Goal: Browse casually

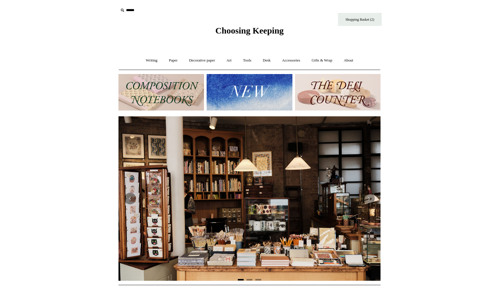
click at [158, 99] on img at bounding box center [160, 92] width 85 height 36
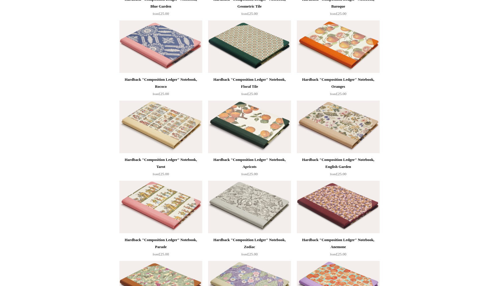
scroll to position [216, 0]
click at [330, 129] on img at bounding box center [338, 126] width 83 height 52
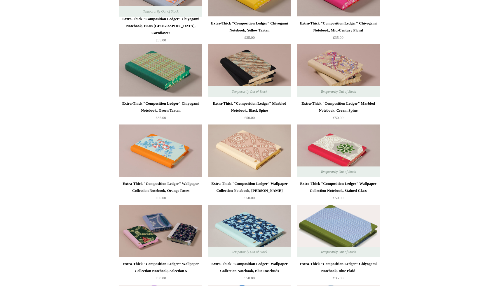
scroll to position [994, 0]
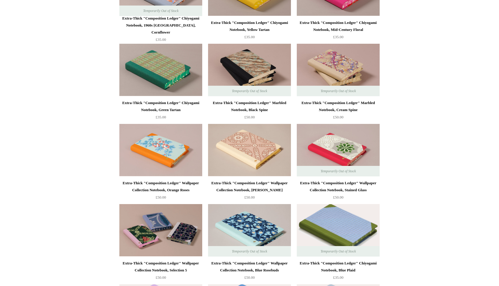
click at [173, 173] on img at bounding box center [160, 150] width 83 height 52
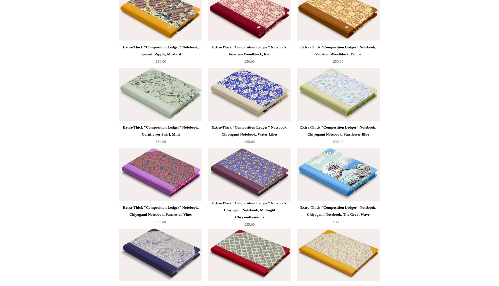
scroll to position [2093, 0]
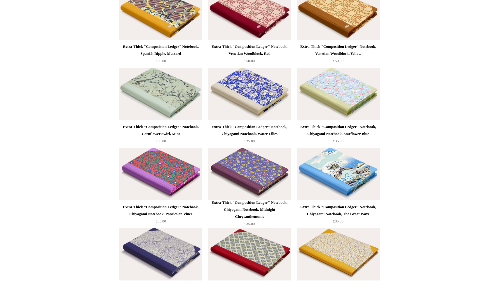
click at [325, 127] on div "Extra-Thick "Composition Ledger" Notebook, Chiyogami Notebook, Starflower Blue" at bounding box center [338, 130] width 80 height 14
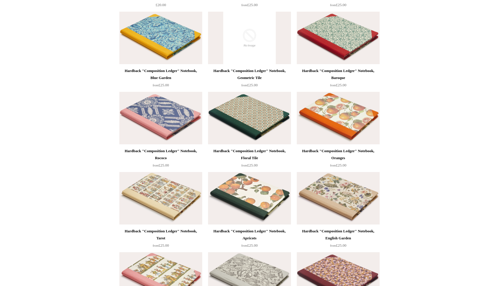
scroll to position [0, 0]
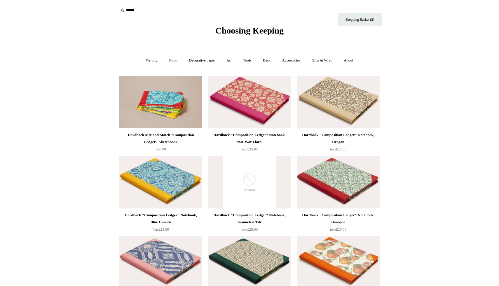
click at [169, 64] on link "Paper +" at bounding box center [173, 60] width 19 height 15
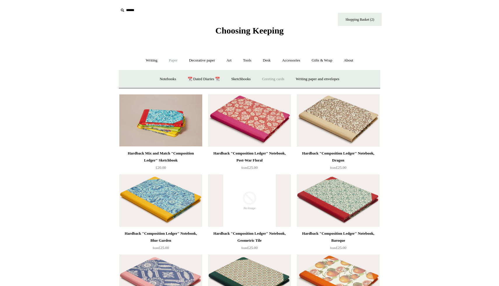
click at [274, 80] on link "Greeting cards +" at bounding box center [273, 78] width 33 height 15
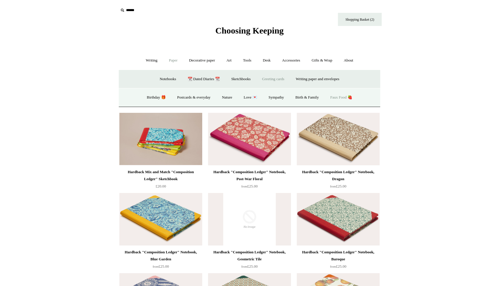
click at [348, 97] on link "Faux Food 🍓" at bounding box center [341, 97] width 32 height 15
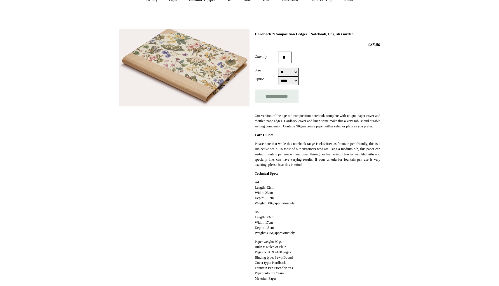
scroll to position [61, 0]
click at [280, 72] on select "** **" at bounding box center [288, 71] width 20 height 9
select select "**"
click at [278, 68] on select "** **" at bounding box center [288, 71] width 20 height 9
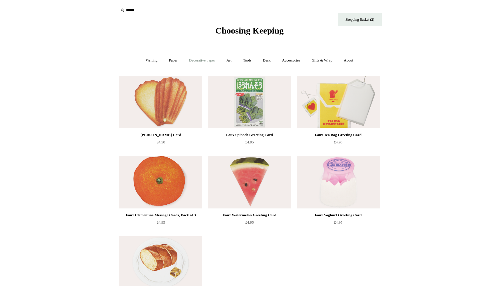
click at [194, 59] on link "Decorative paper +" at bounding box center [202, 60] width 36 height 15
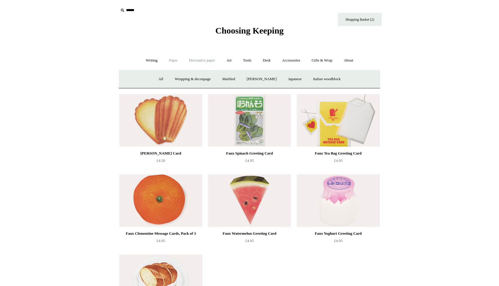
click at [166, 57] on link "Paper +" at bounding box center [173, 60] width 19 height 15
click at [165, 65] on link "Paper -" at bounding box center [173, 60] width 19 height 15
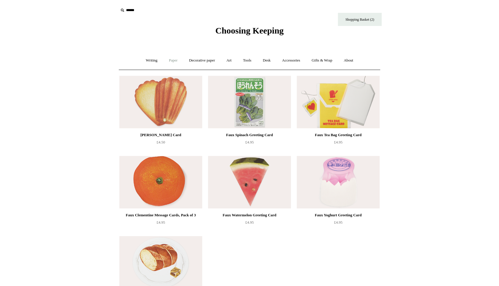
click at [165, 65] on link "Paper +" at bounding box center [173, 60] width 19 height 15
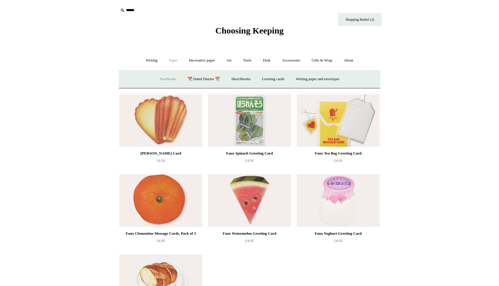
click at [161, 81] on link "Notebooks +" at bounding box center [167, 78] width 27 height 15
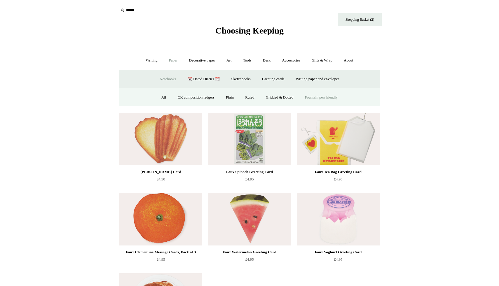
click at [313, 97] on link "Fountain pen friendly" at bounding box center [320, 97] width 43 height 15
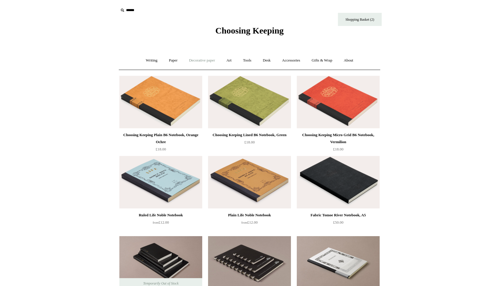
click at [197, 60] on link "Decorative paper +" at bounding box center [202, 60] width 36 height 15
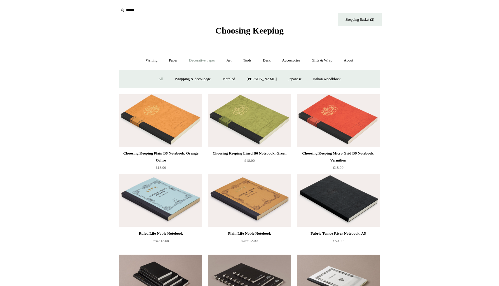
click at [156, 78] on link "All" at bounding box center [160, 78] width 15 height 15
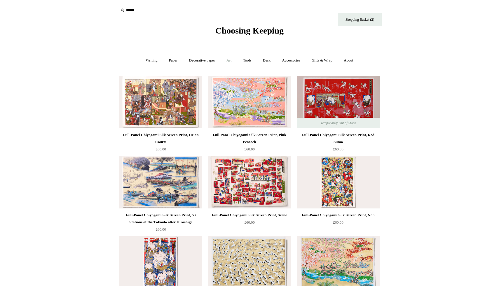
click at [228, 60] on link "Art +" at bounding box center [228, 60] width 15 height 15
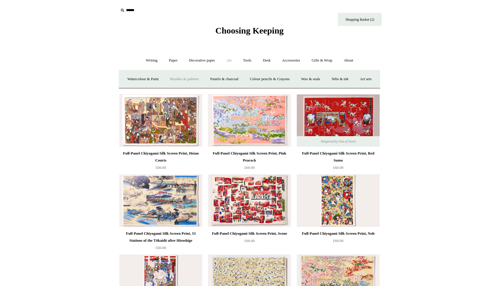
click at [204, 80] on link "Brushes & palettes" at bounding box center [184, 78] width 39 height 15
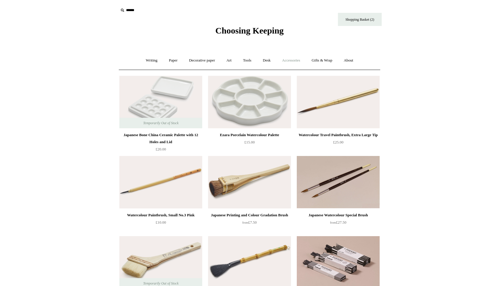
click at [289, 61] on link "Accessories +" at bounding box center [291, 60] width 29 height 15
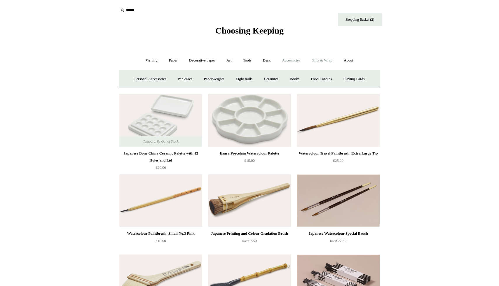
click at [329, 61] on link "Gifts & Wrap +" at bounding box center [321, 60] width 31 height 15
click at [143, 80] on link "Greeting cards +" at bounding box center [147, 78] width 33 height 15
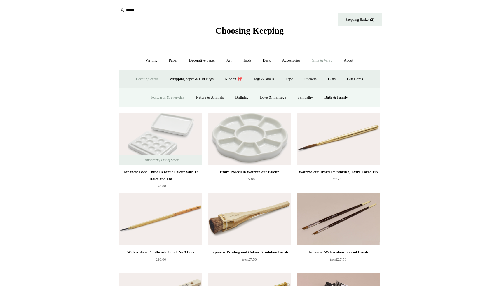
click at [165, 99] on link "Postcards & everyday" at bounding box center [168, 97] width 44 height 15
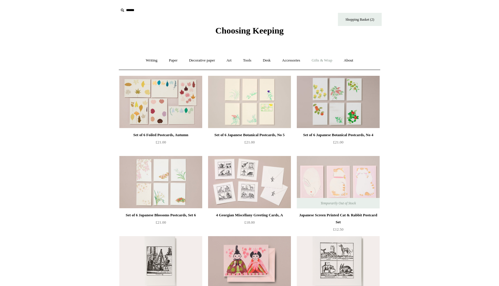
click at [323, 61] on link "Gifts & Wrap +" at bounding box center [321, 60] width 31 height 15
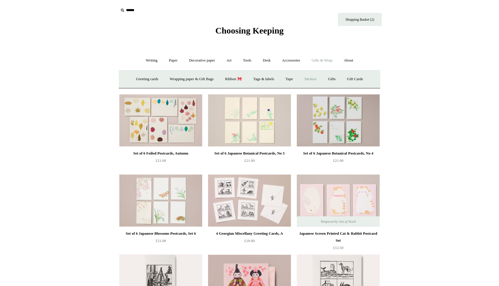
click at [311, 78] on link "Stickers" at bounding box center [310, 78] width 23 height 15
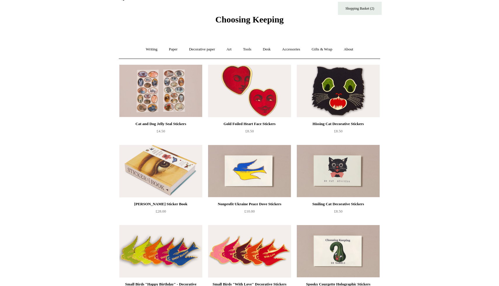
scroll to position [11, 0]
